Goal: Information Seeking & Learning: Learn about a topic

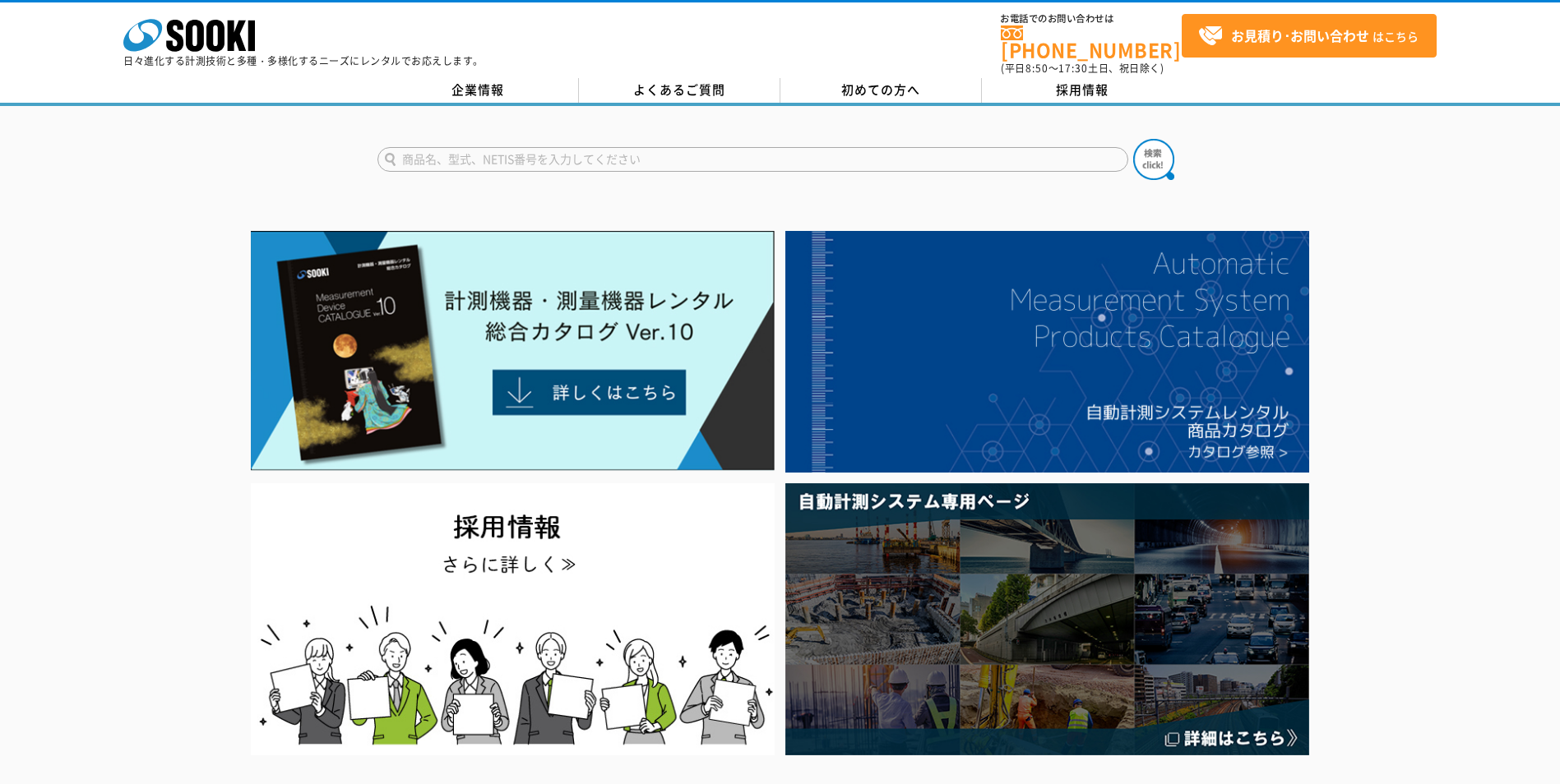
click at [601, 147] on input "text" at bounding box center [753, 159] width 751 height 25
type input "硫化水素"
click at [1134, 139] on button at bounding box center [1154, 159] width 41 height 41
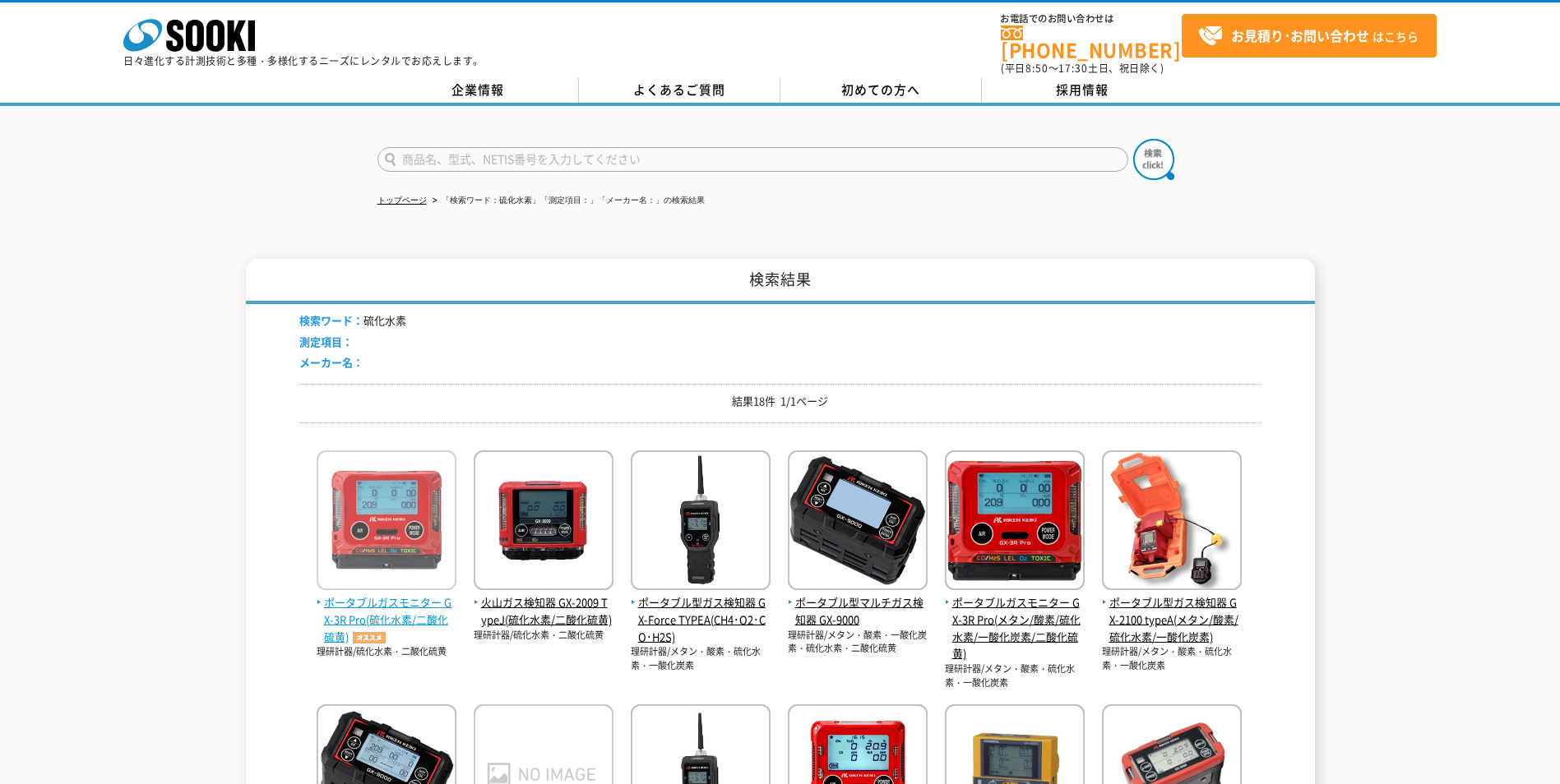
click at [405, 560] on img at bounding box center [386, 523] width 140 height 144
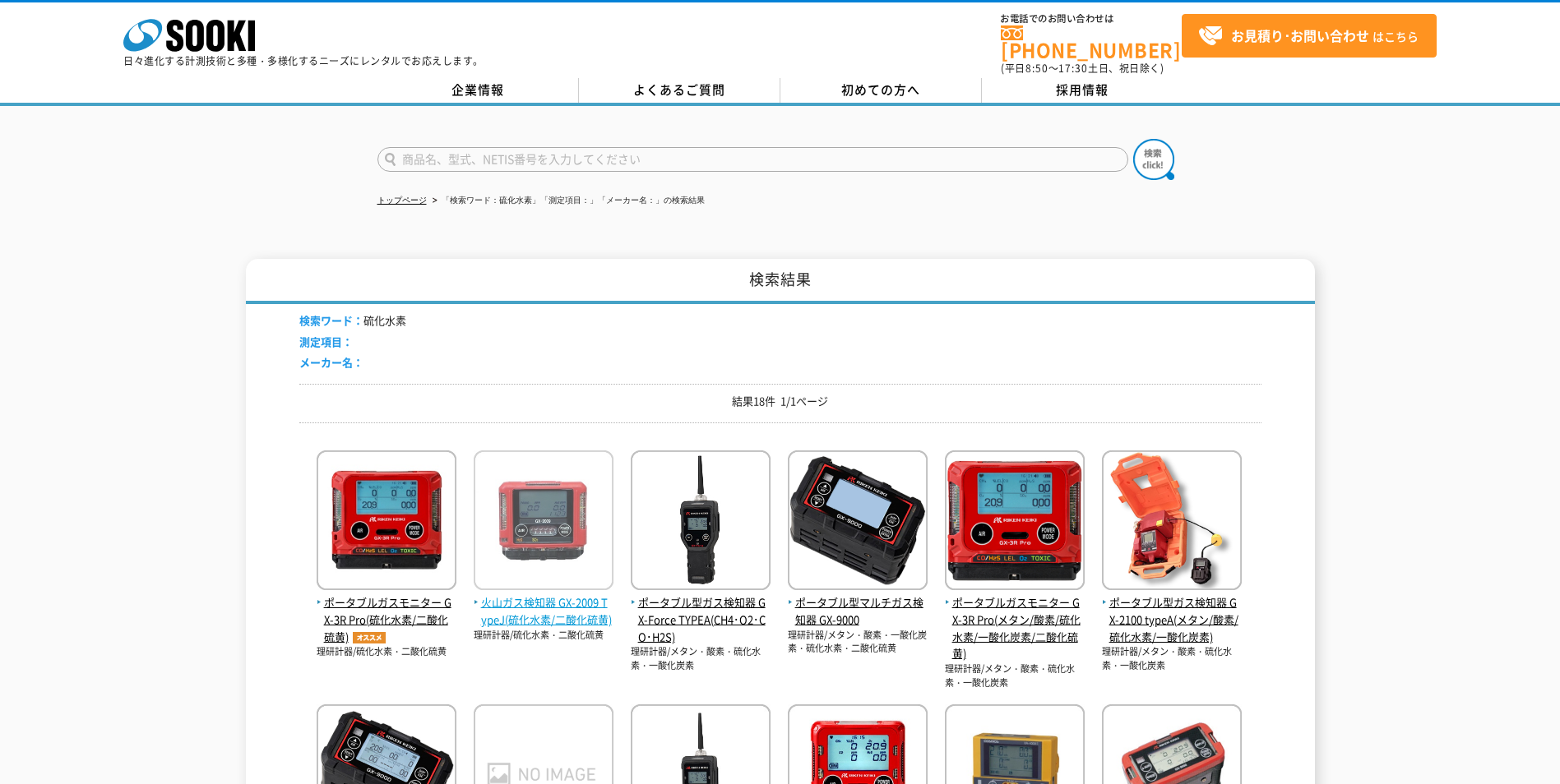
click at [560, 601] on span "火山ガス検知器 GX-2009 TypeJ(硫化水素/二酸化硫黄)" at bounding box center [543, 611] width 140 height 34
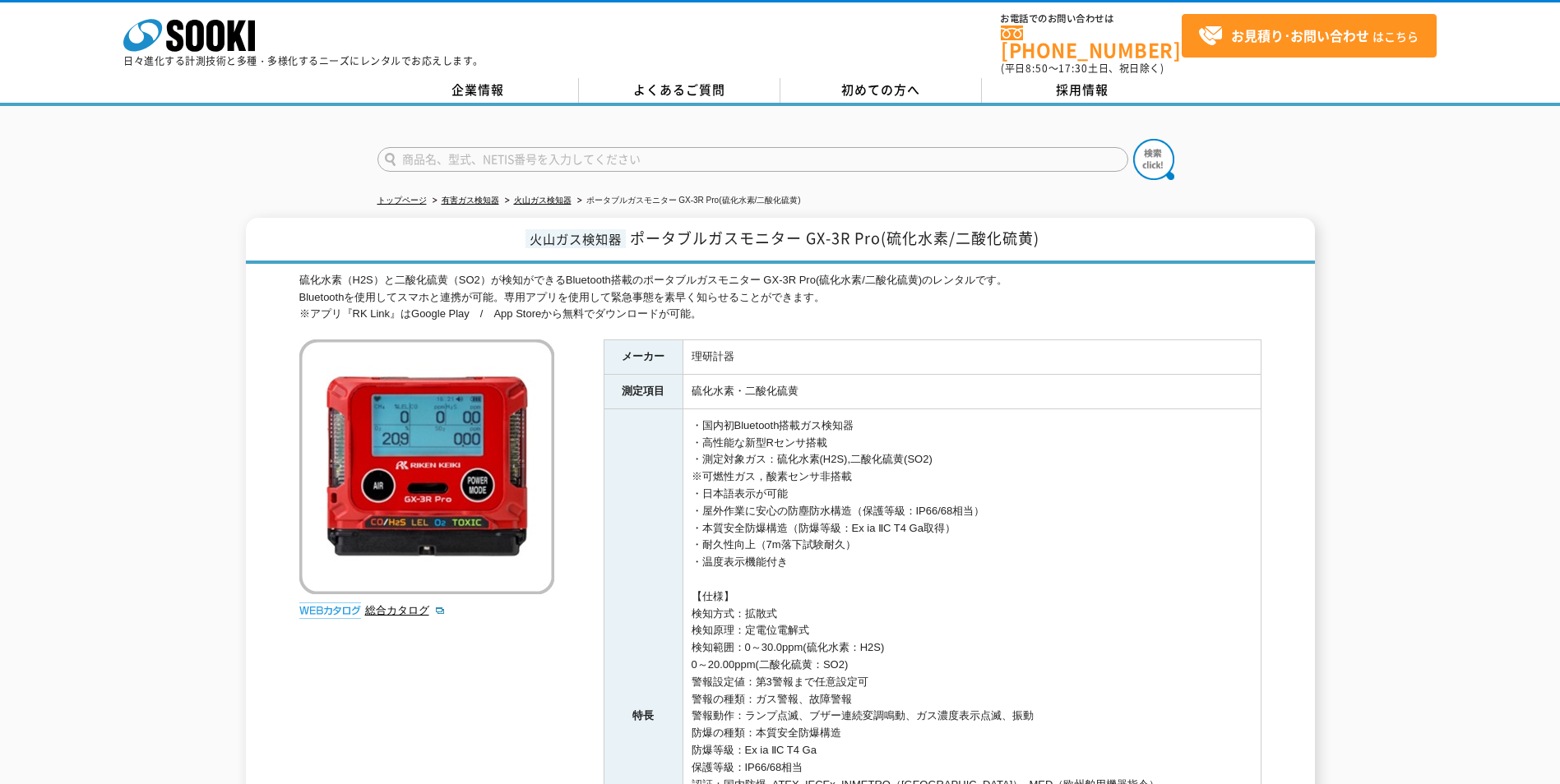
scroll to position [83, 0]
